Goal: Find specific page/section: Find specific page/section

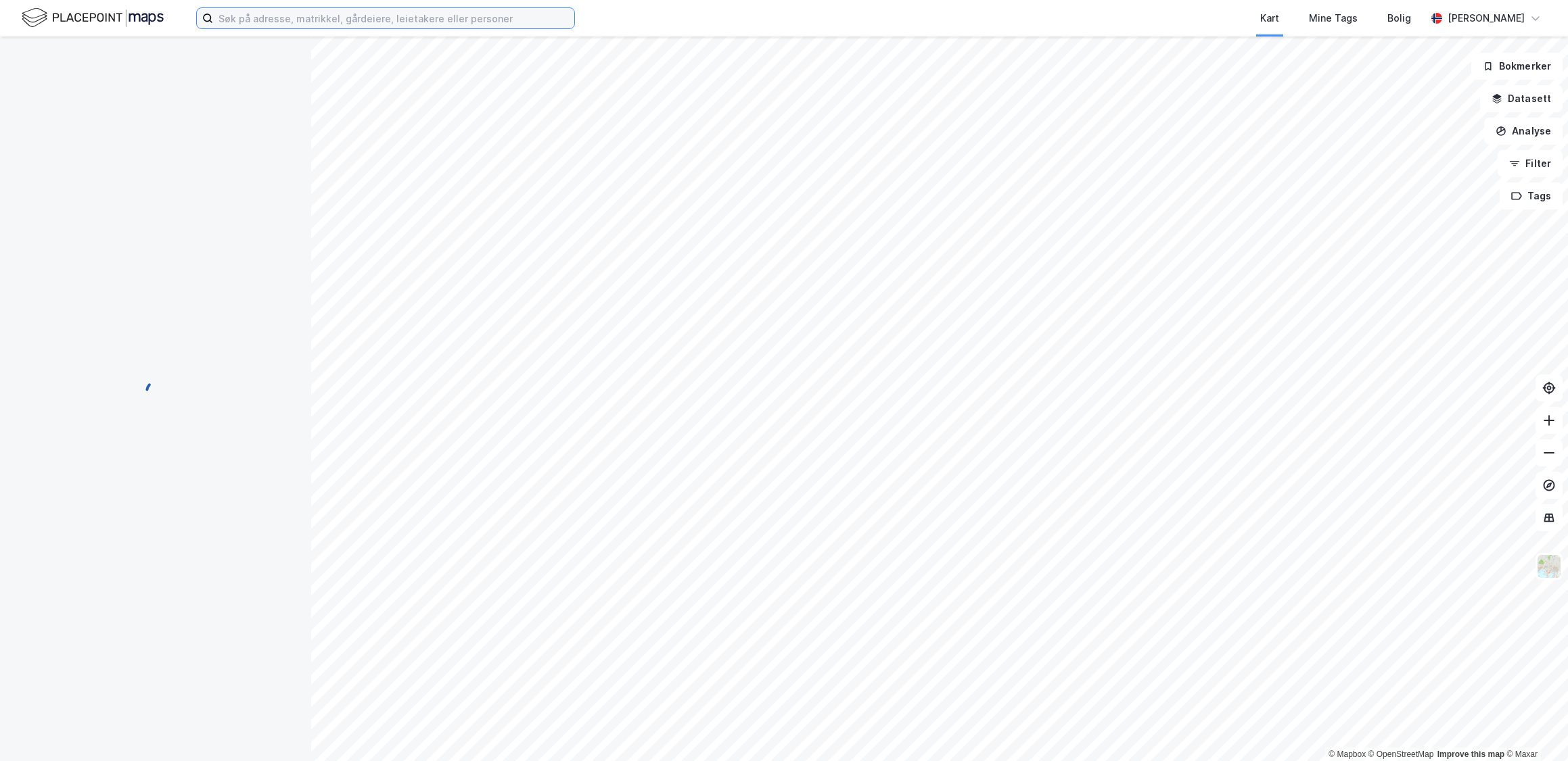
click at [385, 15] on input at bounding box center [394, 18] width 361 height 20
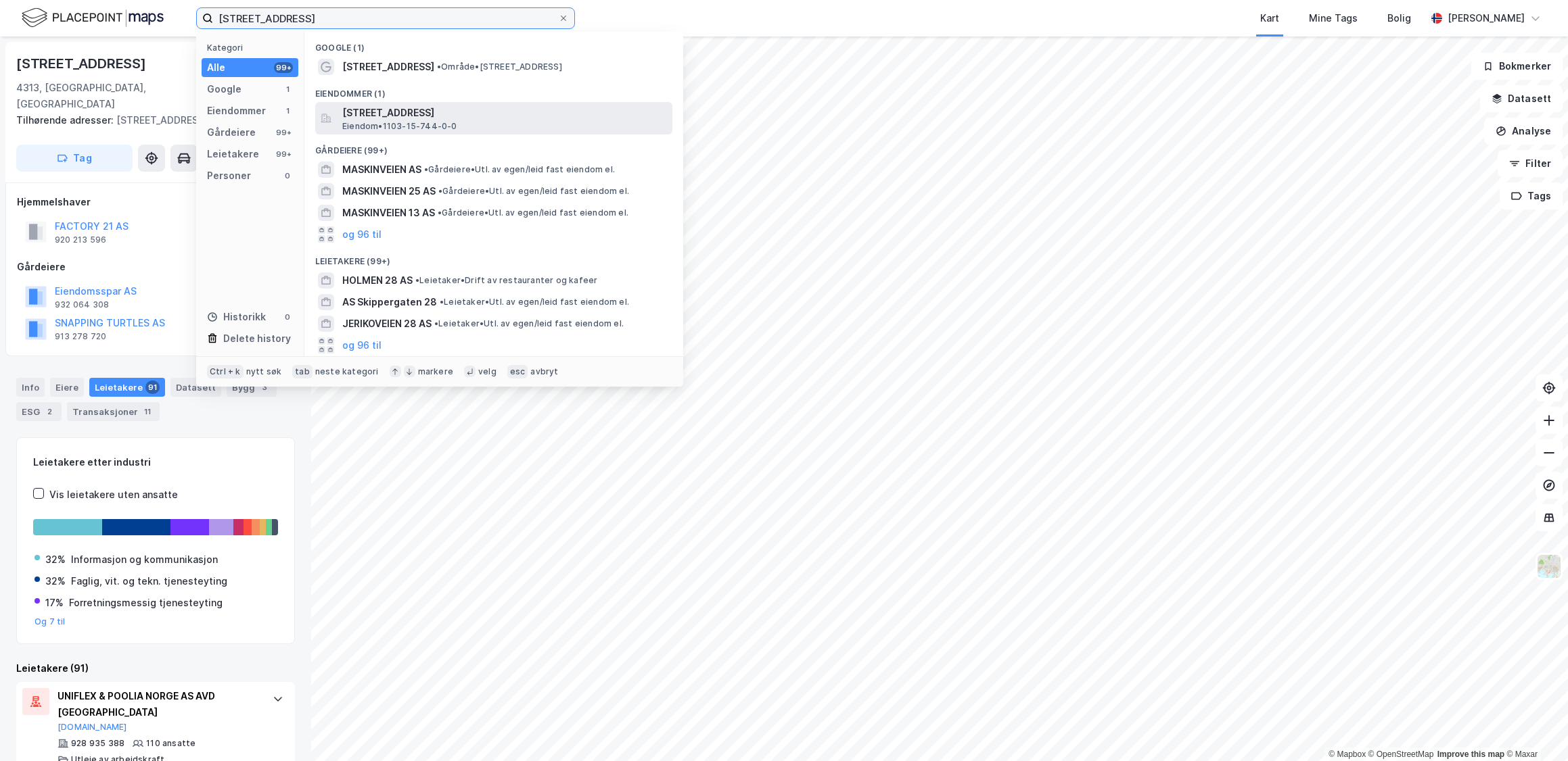
type input "[STREET_ADDRESS]"
click at [464, 116] on span "[STREET_ADDRESS]" at bounding box center [505, 112] width 325 height 16
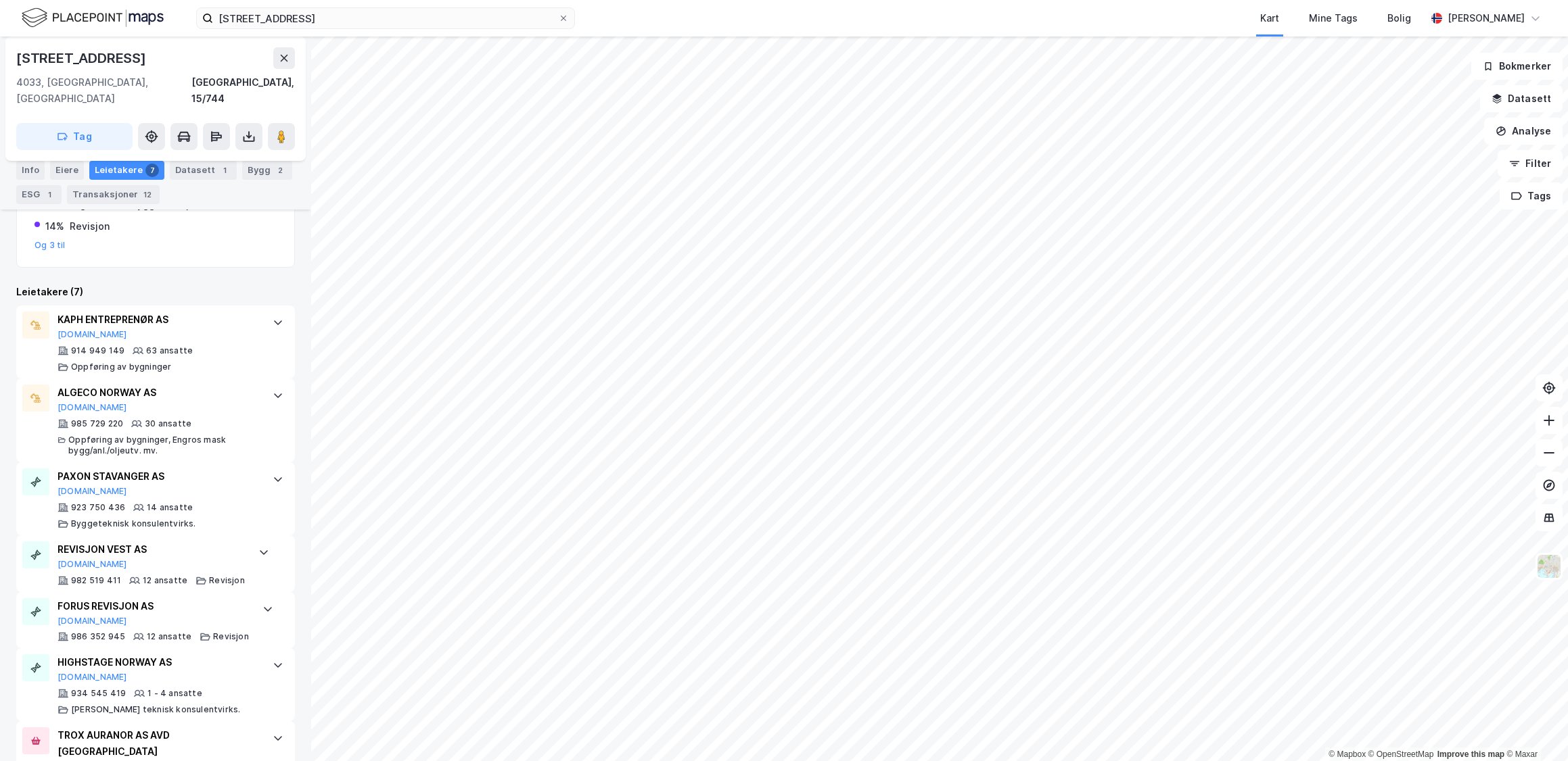
scroll to position [361, 0]
